Goal: Task Accomplishment & Management: Use online tool/utility

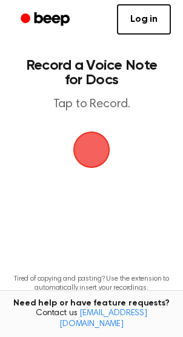
click at [99, 146] on span "button" at bounding box center [91, 149] width 51 height 51
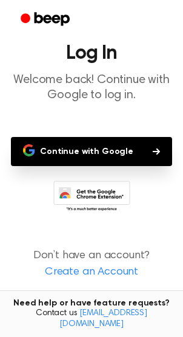
scroll to position [31, 0]
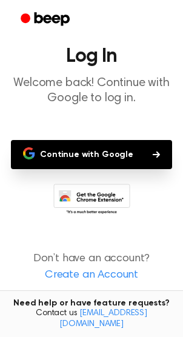
click at [99, 147] on button "Continue with Google" at bounding box center [91, 154] width 161 height 29
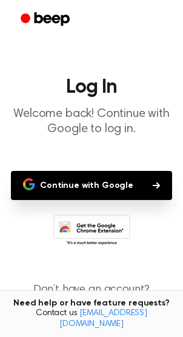
scroll to position [34, 0]
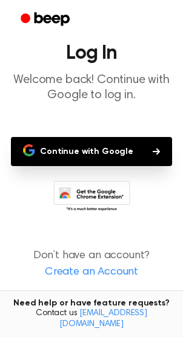
drag, startPoint x: 79, startPoint y: 146, endPoint x: 92, endPoint y: 137, distance: 15.8
click at [92, 137] on button "Continue with Google" at bounding box center [91, 151] width 161 height 29
click at [111, 146] on button "Continue with Google" at bounding box center [91, 151] width 161 height 29
drag, startPoint x: 111, startPoint y: 154, endPoint x: 111, endPoint y: 146, distance: 7.9
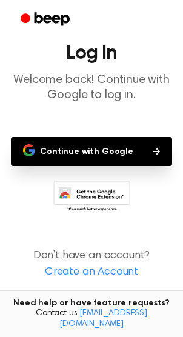
click at [111, 146] on button "Continue with Google" at bounding box center [91, 151] width 161 height 29
click at [111, 152] on button "Continue with Google" at bounding box center [91, 151] width 161 height 29
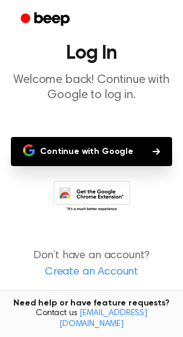
click at [33, 154] on icon "button" at bounding box center [29, 153] width 10 height 5
click at [21, 147] on button "Continue with Google" at bounding box center [91, 151] width 161 height 29
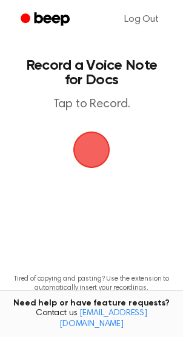
click at [91, 150] on span "button" at bounding box center [91, 149] width 67 height 67
click at [91, 150] on span "button" at bounding box center [91, 149] width 54 height 54
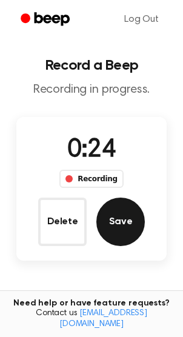
click at [113, 218] on button "Save" at bounding box center [120, 221] width 48 height 48
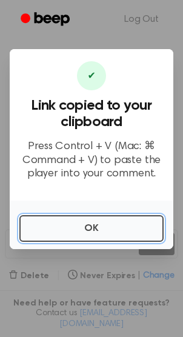
click at [113, 218] on button "OK" at bounding box center [91, 228] width 144 height 27
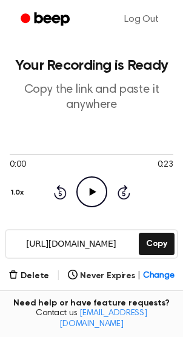
click at [88, 185] on icon "Play Audio" at bounding box center [91, 191] width 31 height 31
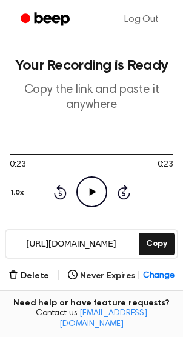
click at [89, 180] on icon "Play Audio" at bounding box center [91, 191] width 31 height 31
click at [93, 186] on icon "Play Audio" at bounding box center [91, 191] width 31 height 31
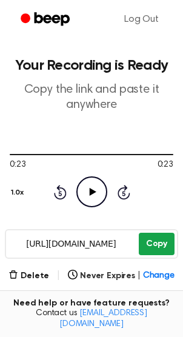
click at [146, 238] on button "Copy" at bounding box center [157, 243] width 36 height 22
click at [153, 233] on button "Copy" at bounding box center [157, 243] width 36 height 22
click at [156, 243] on button "Copy" at bounding box center [157, 243] width 36 height 22
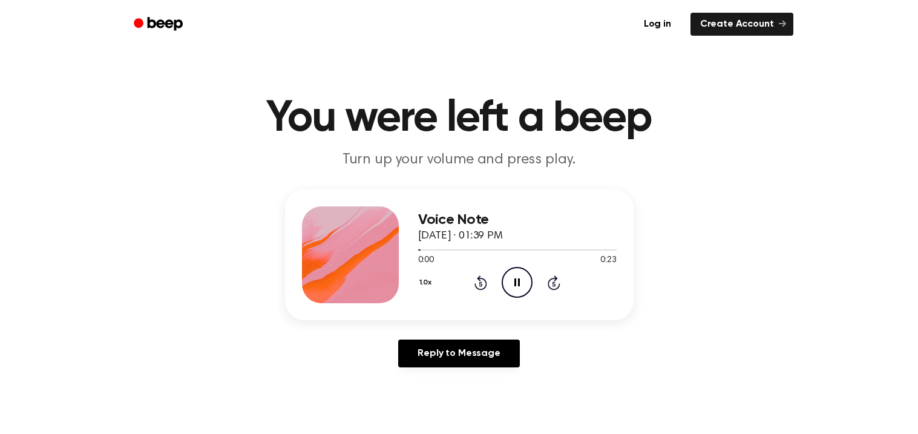
click at [520, 284] on icon "Pause Audio" at bounding box center [517, 282] width 31 height 31
